Goal: Task Accomplishment & Management: Use online tool/utility

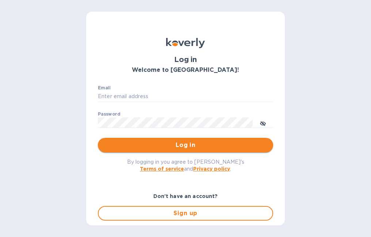
type input "[EMAIL_ADDRESS][DOMAIN_NAME]"
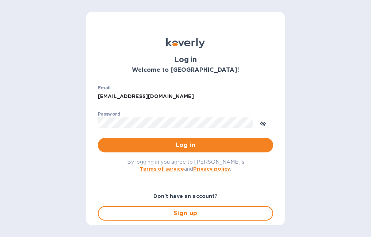
drag, startPoint x: 131, startPoint y: 144, endPoint x: 144, endPoint y: 142, distance: 13.3
click at [132, 144] on span "Log in" at bounding box center [186, 145] width 164 height 9
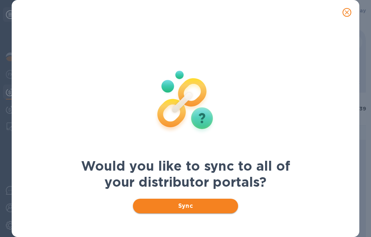
click at [191, 205] on span "Sync" at bounding box center [185, 206] width 93 height 9
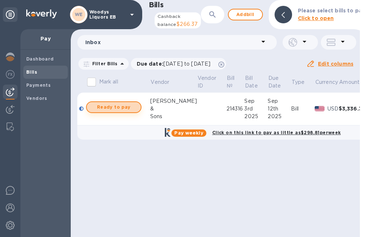
click at [132, 112] on span "Ready to pay" at bounding box center [114, 107] width 42 height 9
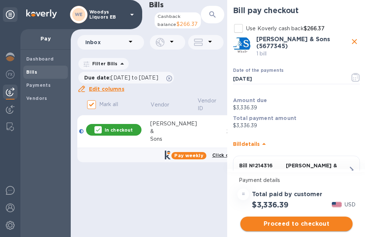
click at [288, 228] on button "Proceed to checkout" at bounding box center [297, 224] width 112 height 15
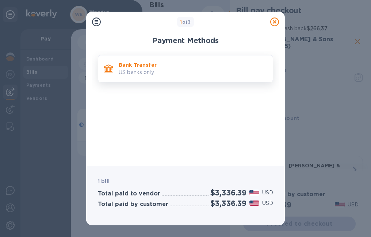
click at [158, 75] on p "US banks only." at bounding box center [193, 73] width 148 height 8
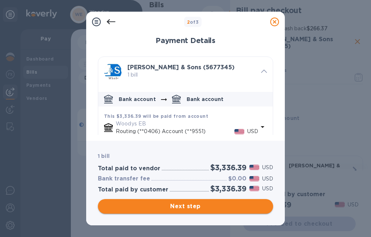
click at [199, 204] on span "Next step" at bounding box center [186, 206] width 164 height 9
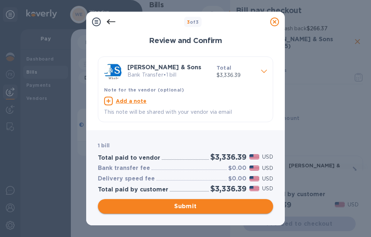
click at [211, 205] on span "Submit" at bounding box center [186, 206] width 164 height 9
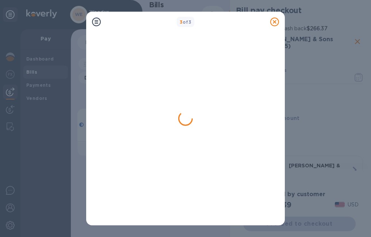
checkbox input "false"
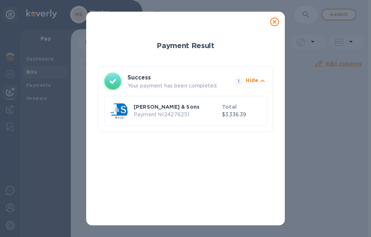
click at [275, 23] on icon at bounding box center [274, 22] width 9 height 9
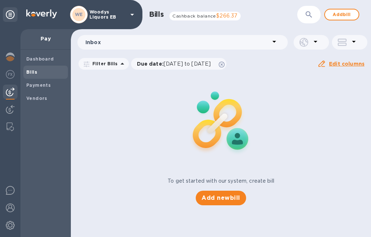
click at [115, 18] on p "Woodys Liquors EB" at bounding box center [107, 14] width 37 height 10
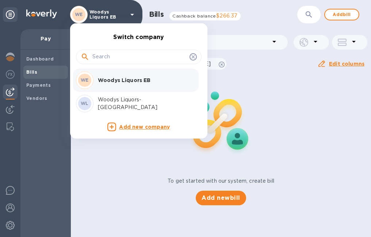
click at [122, 101] on p "Woodys Liquors-[GEOGRAPHIC_DATA]" at bounding box center [144, 103] width 92 height 15
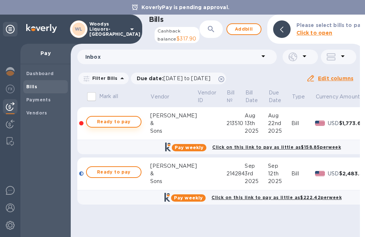
click at [136, 128] on button "Ready to pay" at bounding box center [113, 122] width 55 height 12
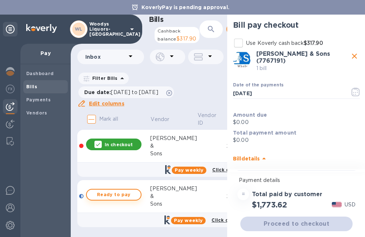
click at [128, 199] on span "Ready to pay" at bounding box center [114, 195] width 42 height 9
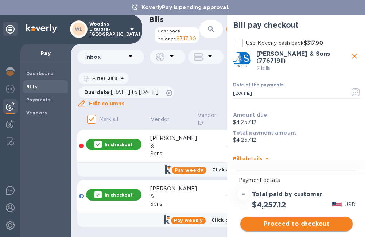
click at [277, 224] on span "Proceed to checkout" at bounding box center [296, 224] width 101 height 9
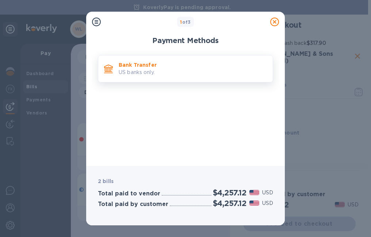
click at [161, 64] on p "Bank Transfer" at bounding box center [193, 64] width 148 height 7
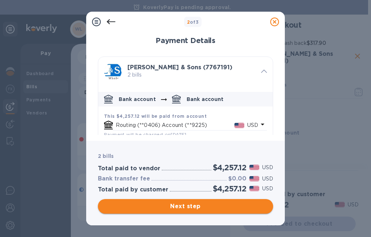
click at [235, 208] on span "Next step" at bounding box center [186, 206] width 164 height 9
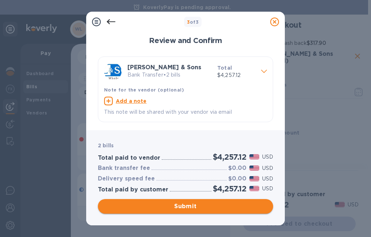
click at [221, 203] on span "Submit" at bounding box center [186, 206] width 164 height 9
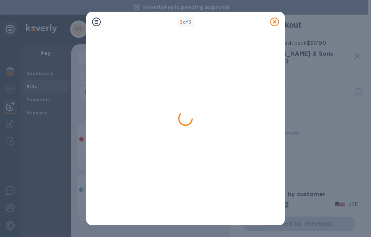
checkbox input "false"
